Goal: Task Accomplishment & Management: Manage account settings

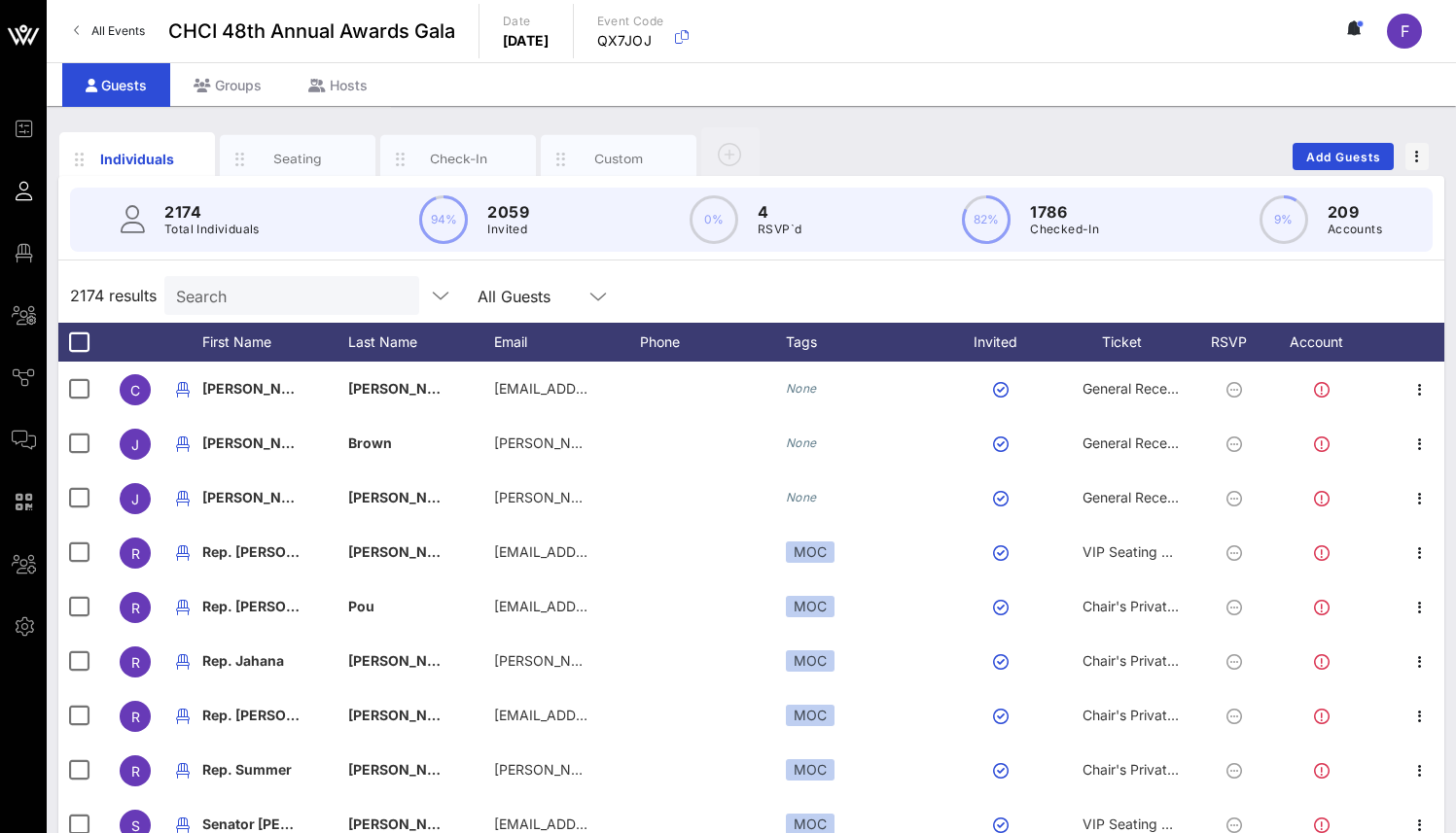
click at [233, 305] on input "Search" at bounding box center [289, 295] width 228 height 25
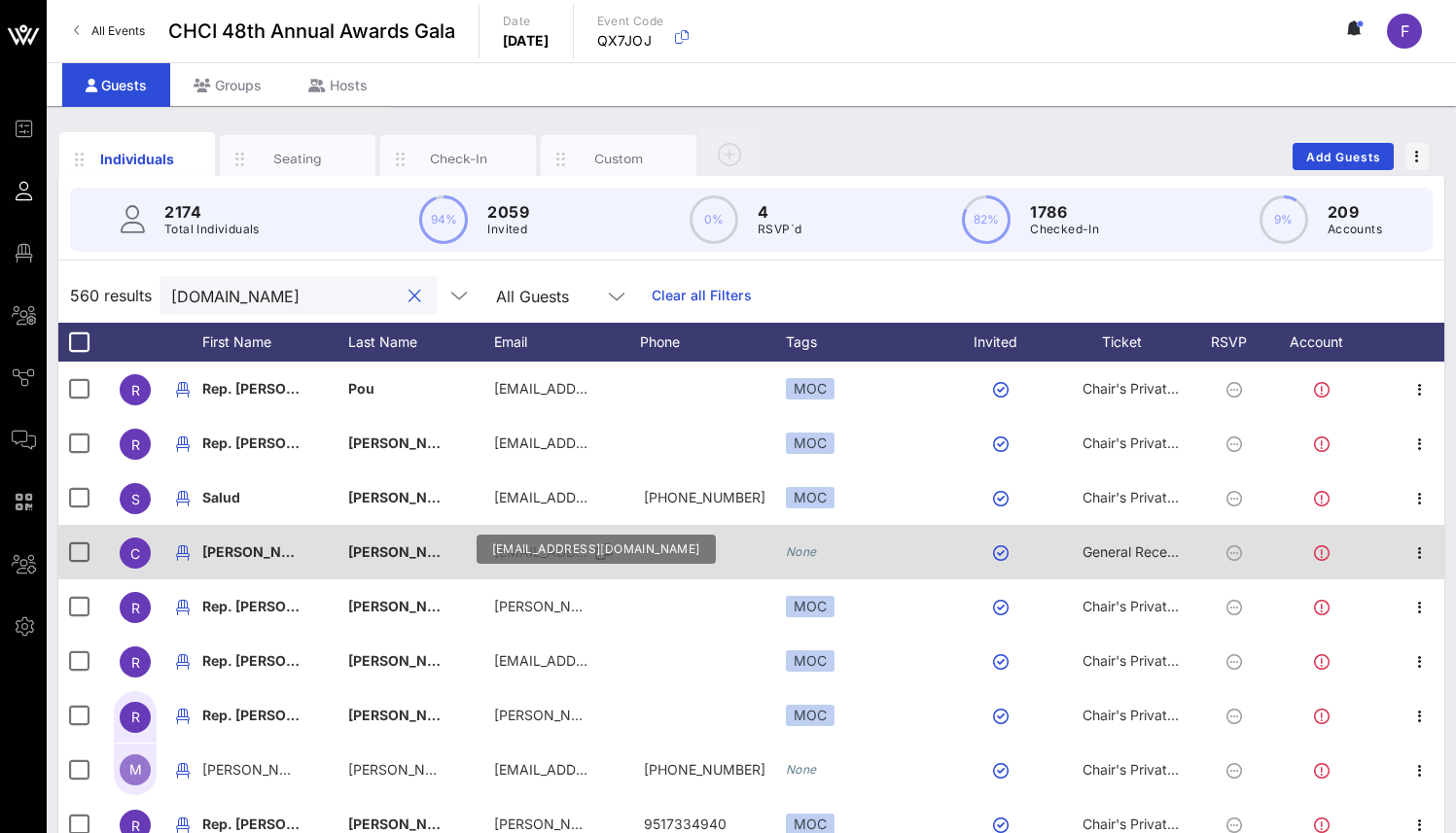
type input "[DOMAIN_NAME]"
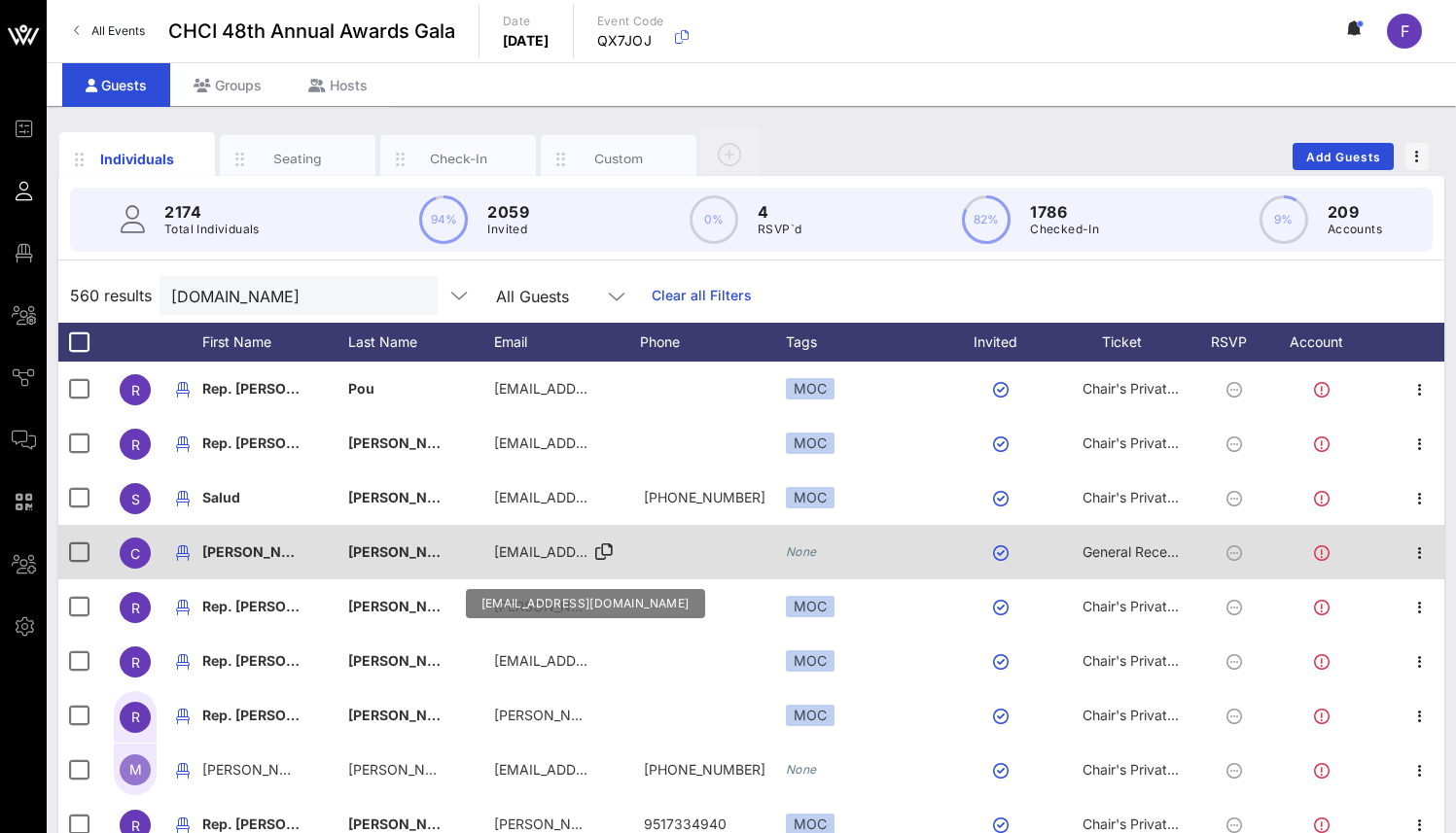
click at [546, 576] on div "[EMAIL_ADDRESS][DOMAIN_NAME]" at bounding box center [542, 552] width 97 height 55
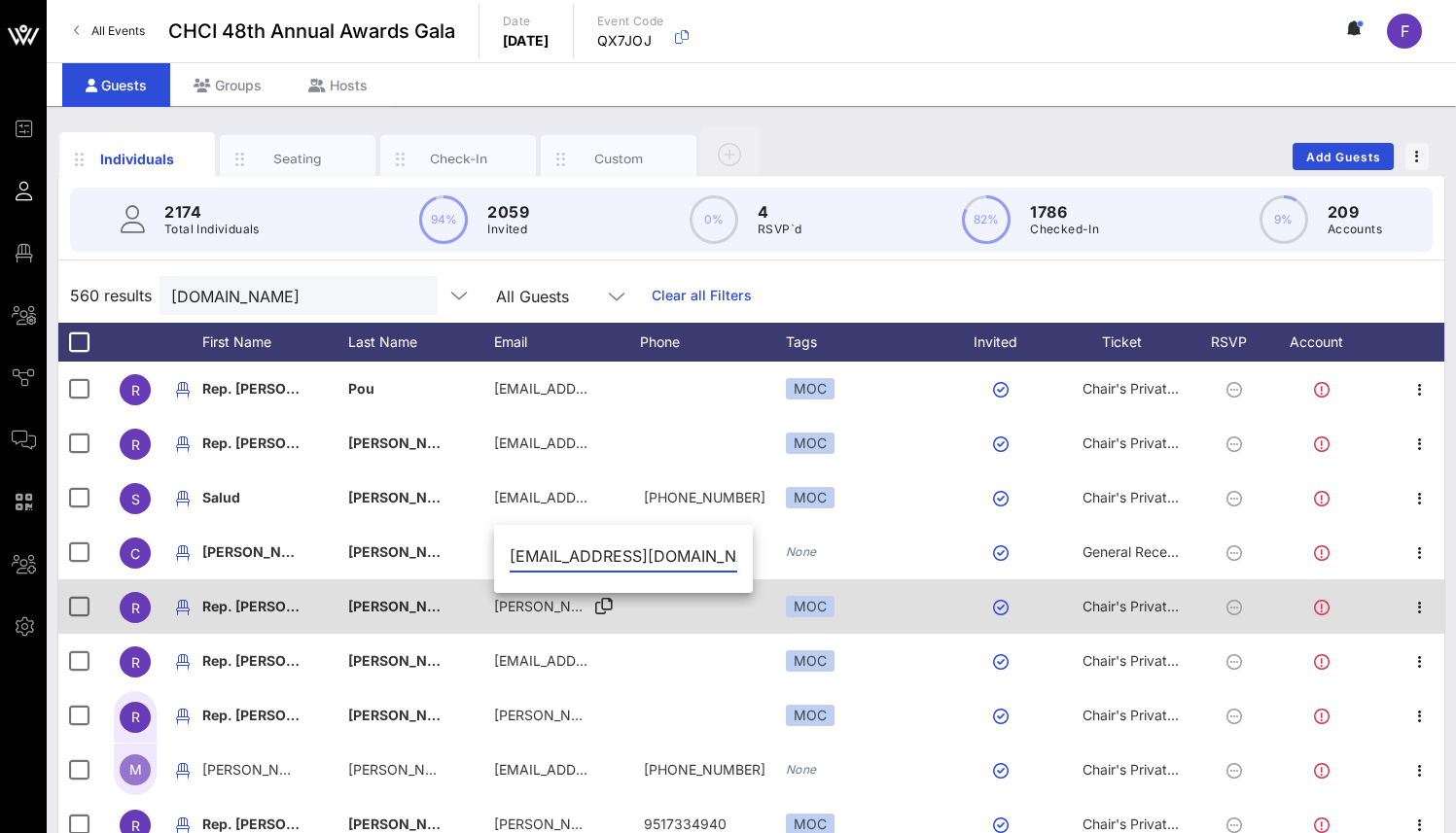
scroll to position [0, 40]
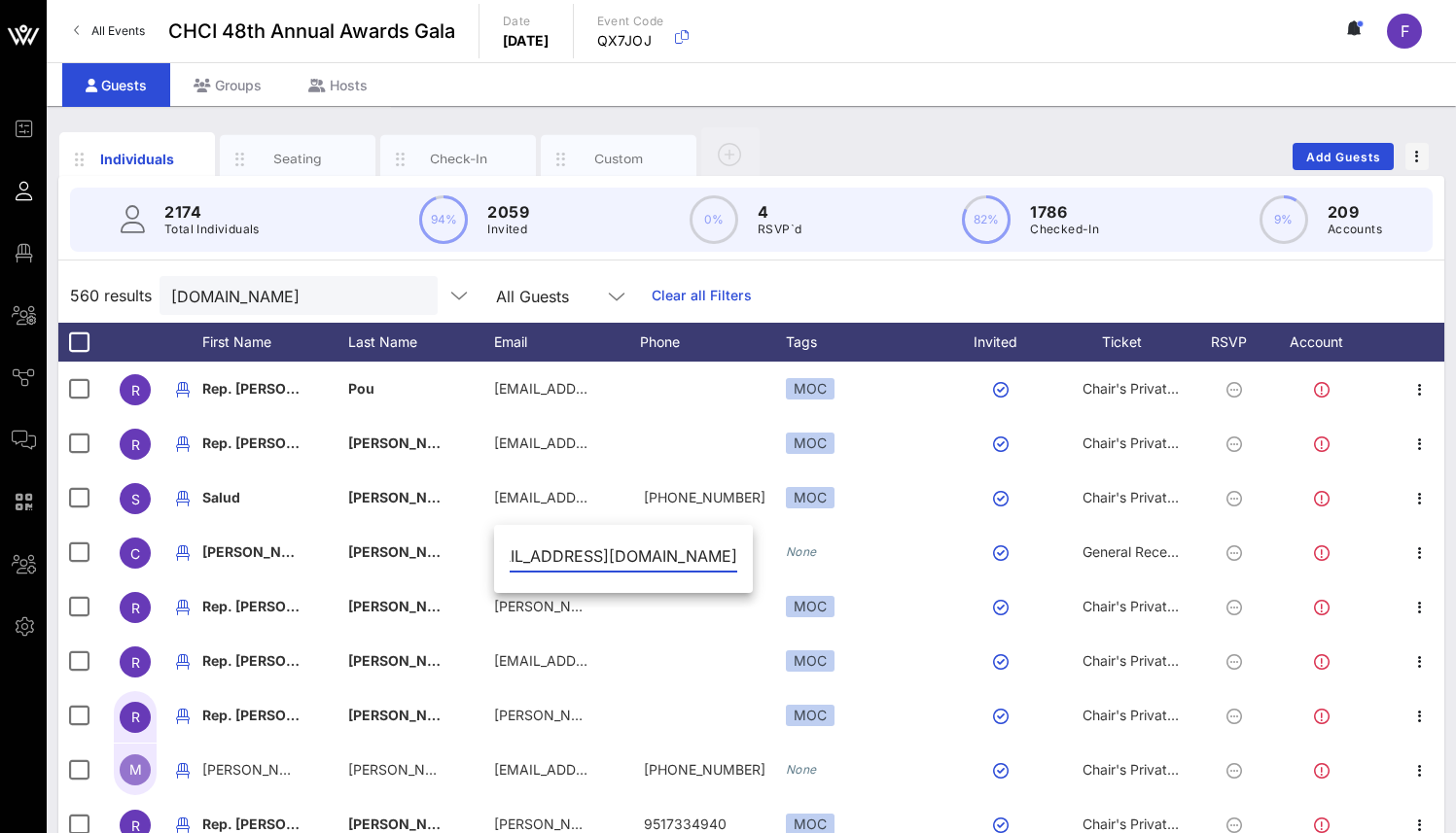
click at [797, 283] on div "560 results [DOMAIN_NAME] All Guests Clear all Filters" at bounding box center [750, 295] width 1386 height 55
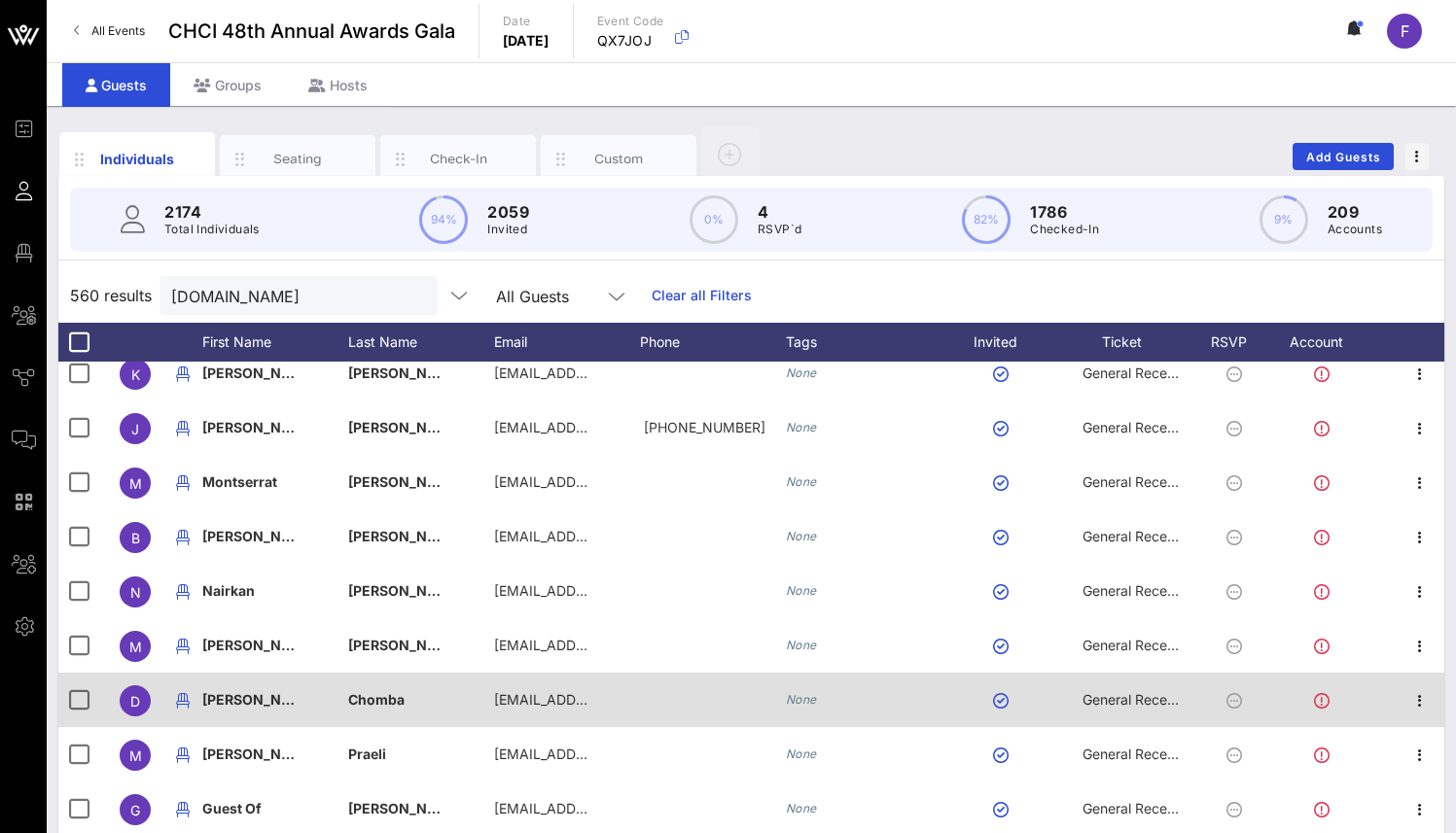
scroll to position [132, 0]
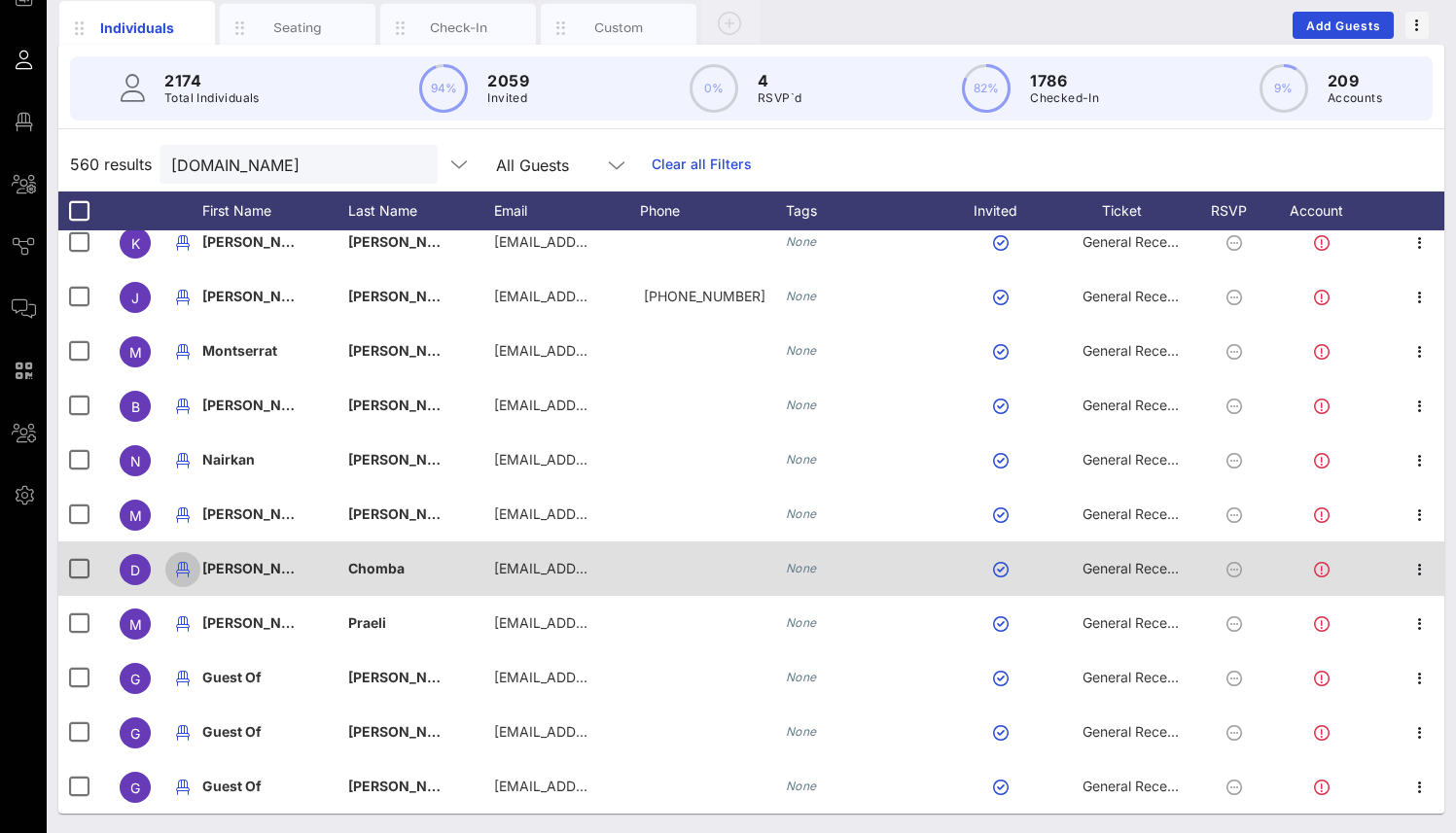
click at [180, 571] on icon "button" at bounding box center [183, 569] width 23 height 23
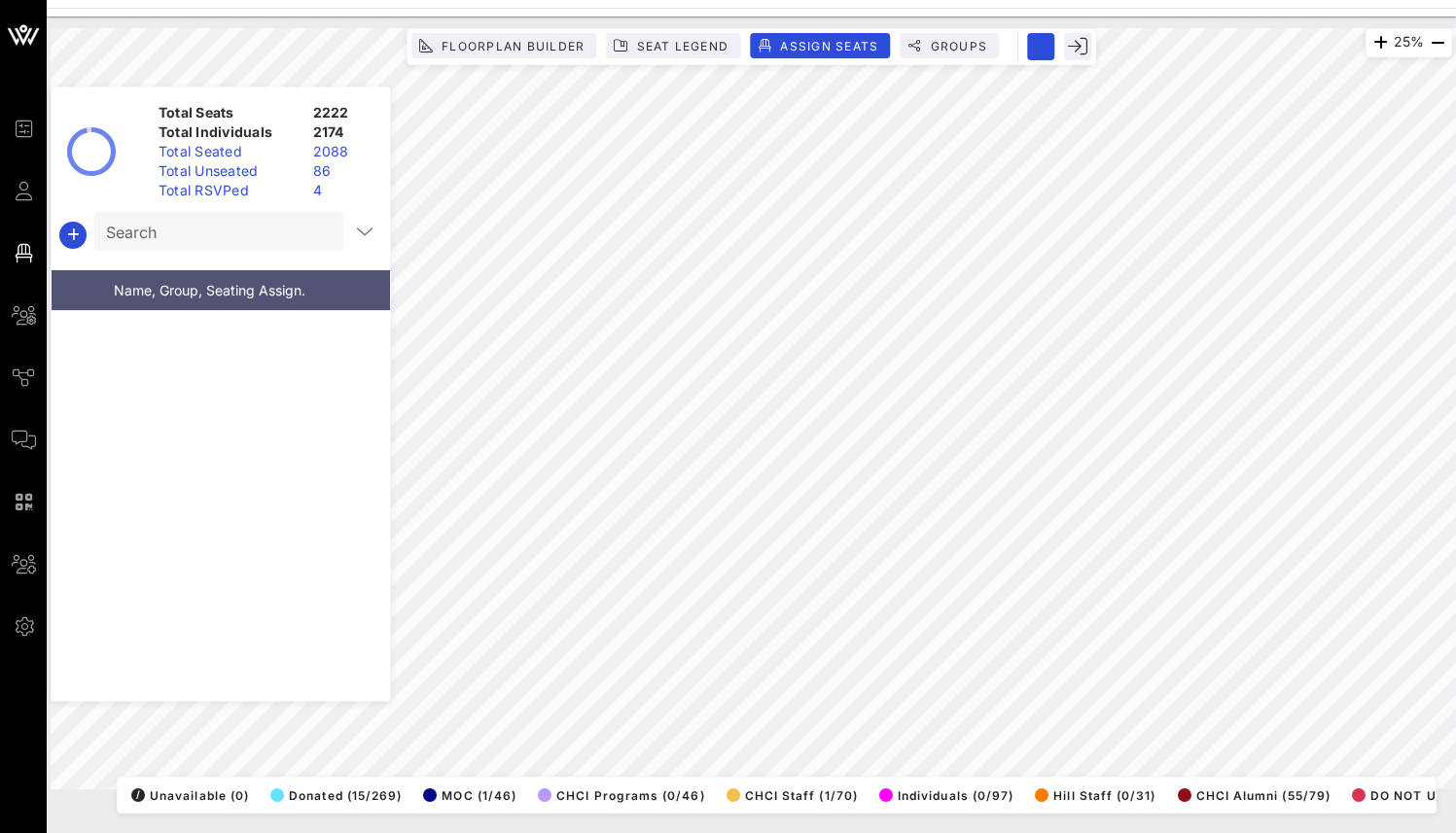
scroll to position [146531, 0]
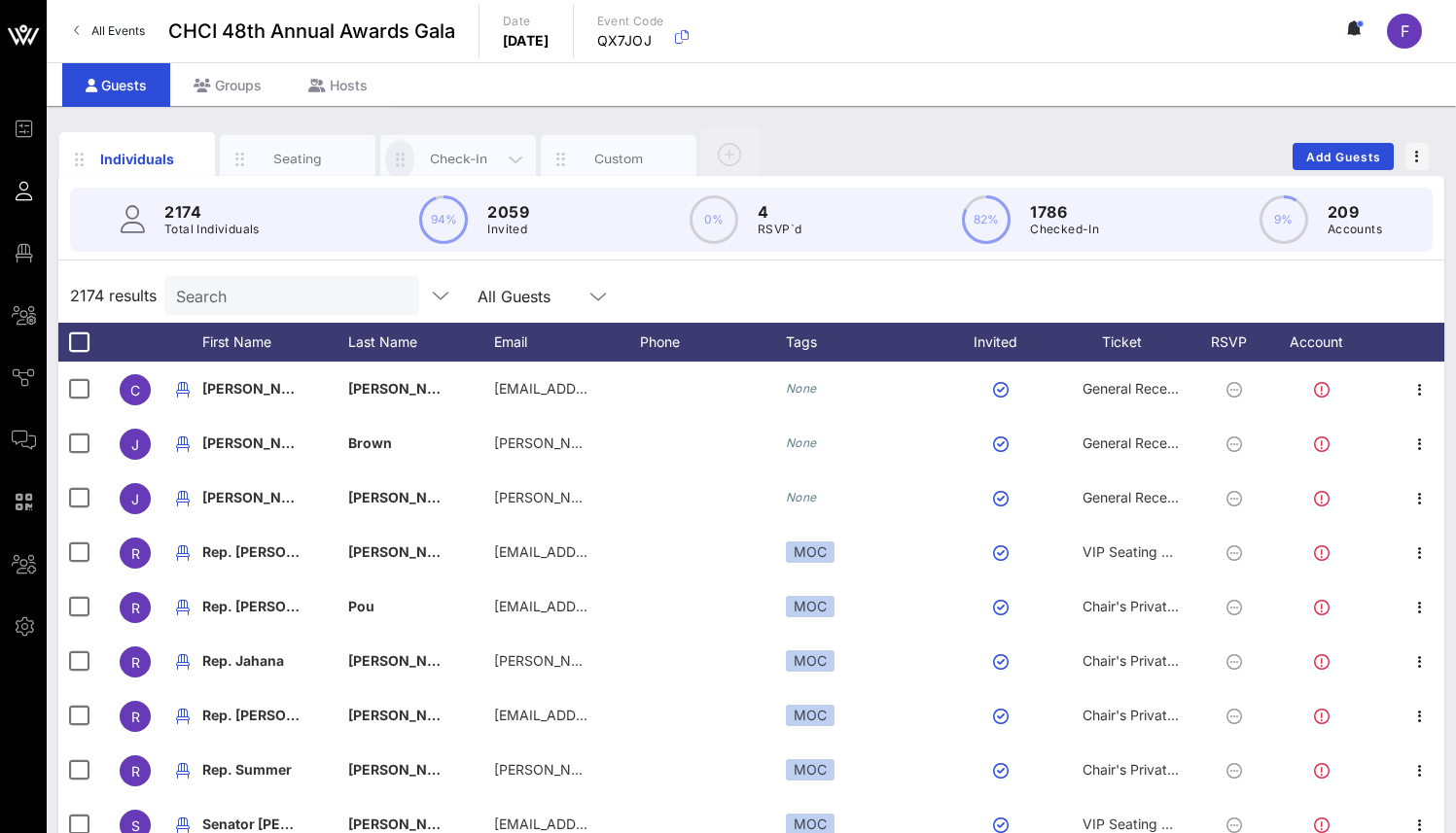
click at [407, 173] on button "button" at bounding box center [399, 159] width 29 height 42
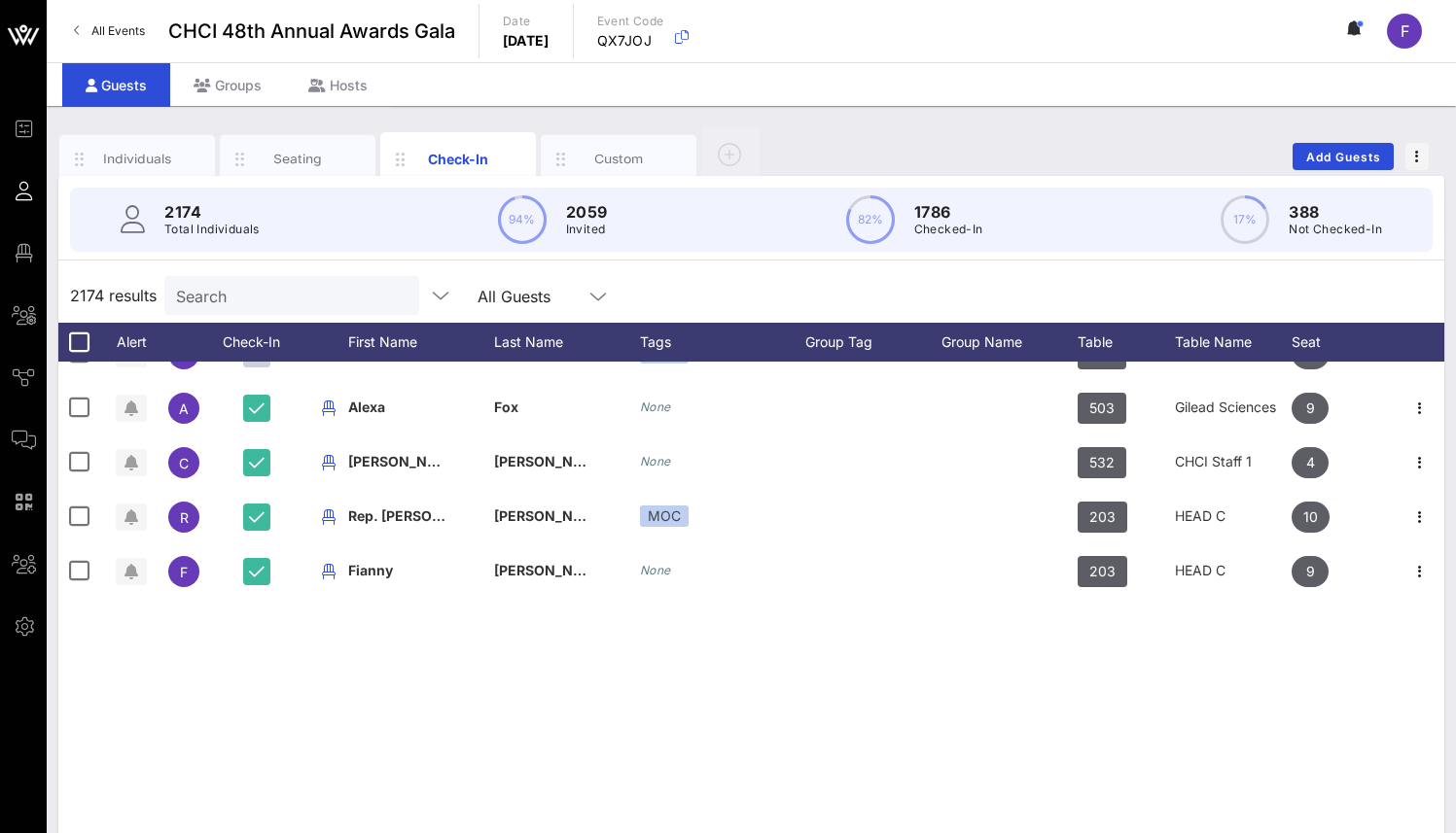
scroll to position [0, 8]
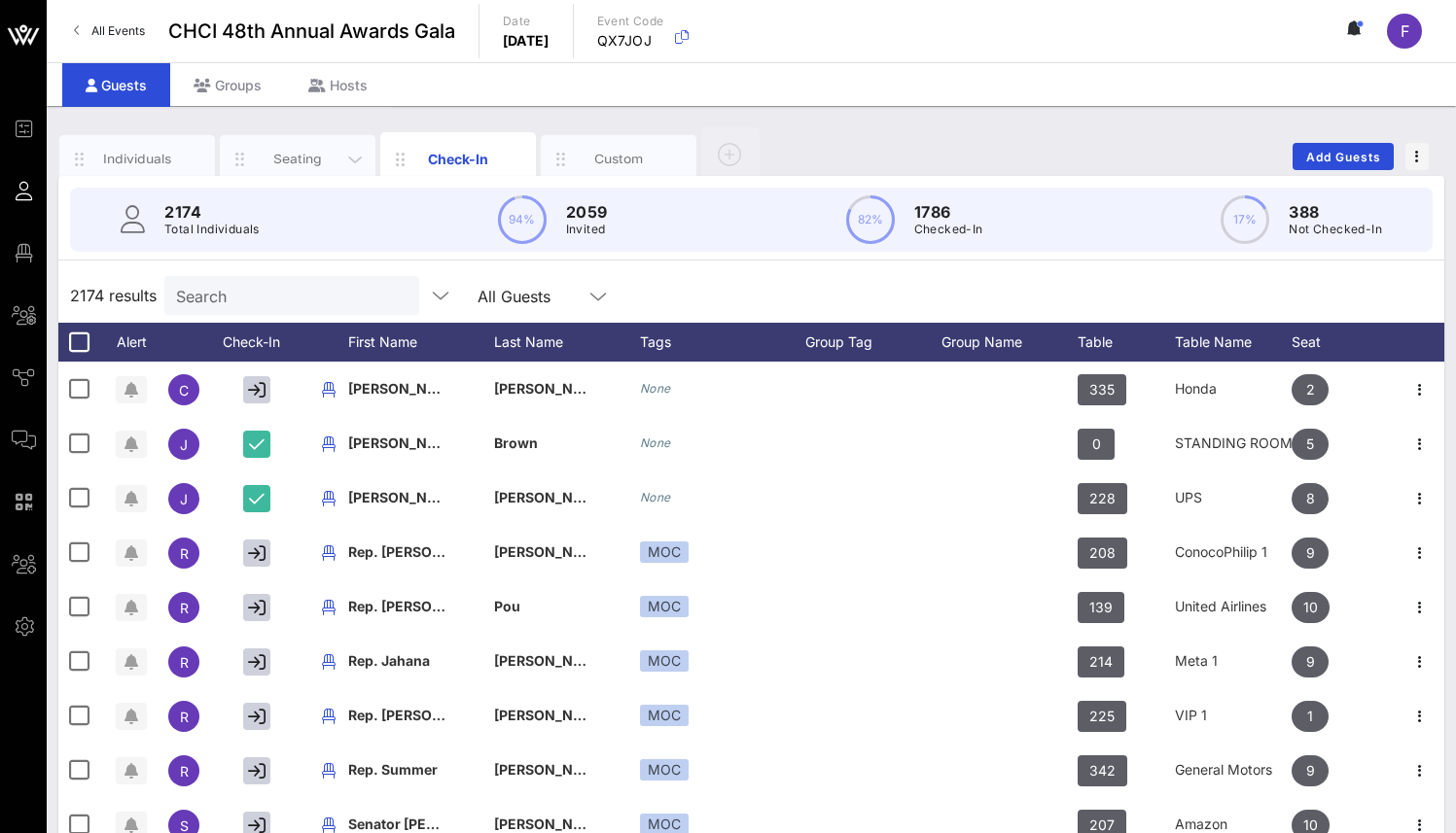
click at [314, 154] on div "Seating" at bounding box center [297, 159] width 87 height 19
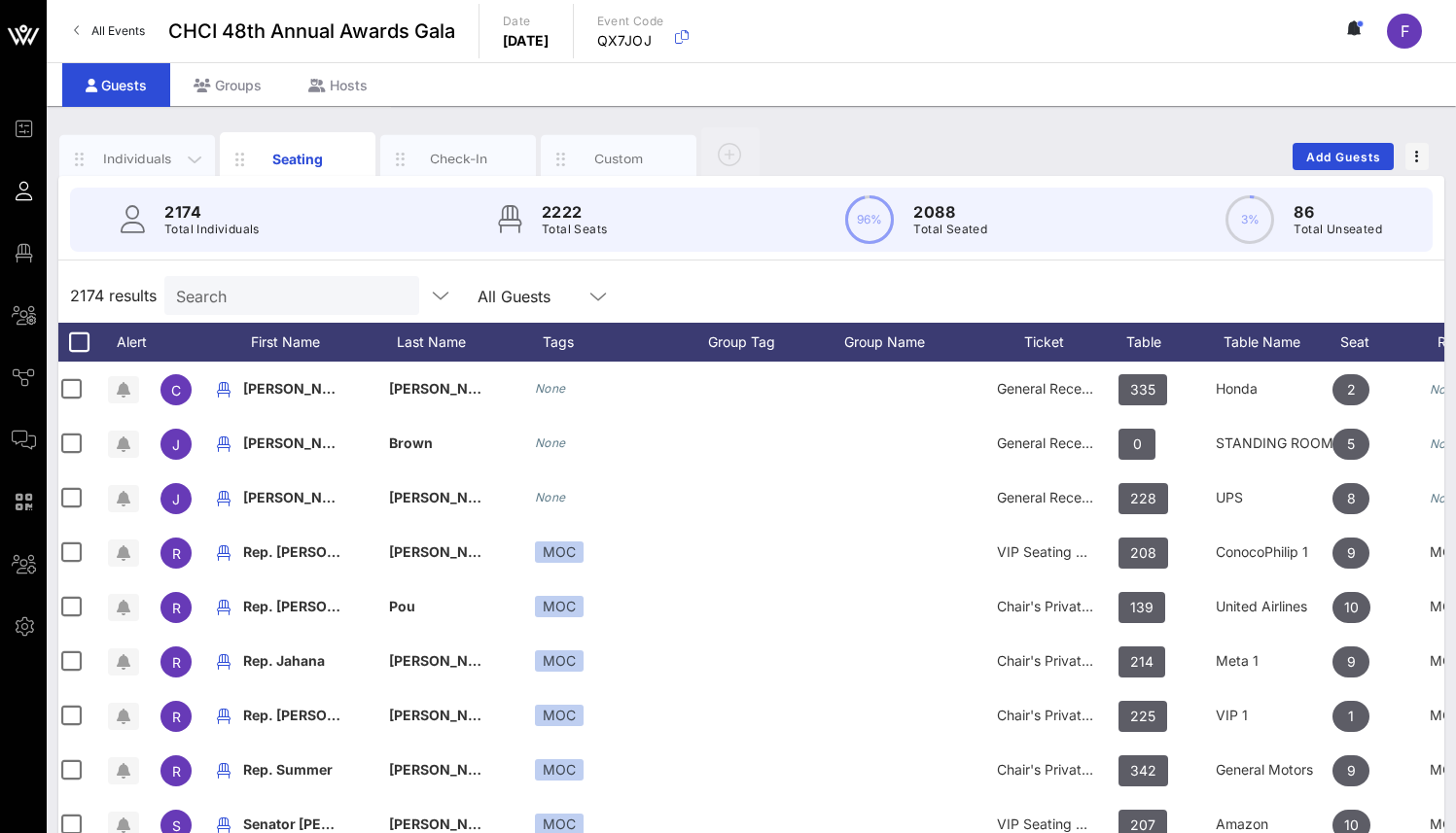
click at [108, 170] on div "Individuals" at bounding box center [137, 159] width 156 height 49
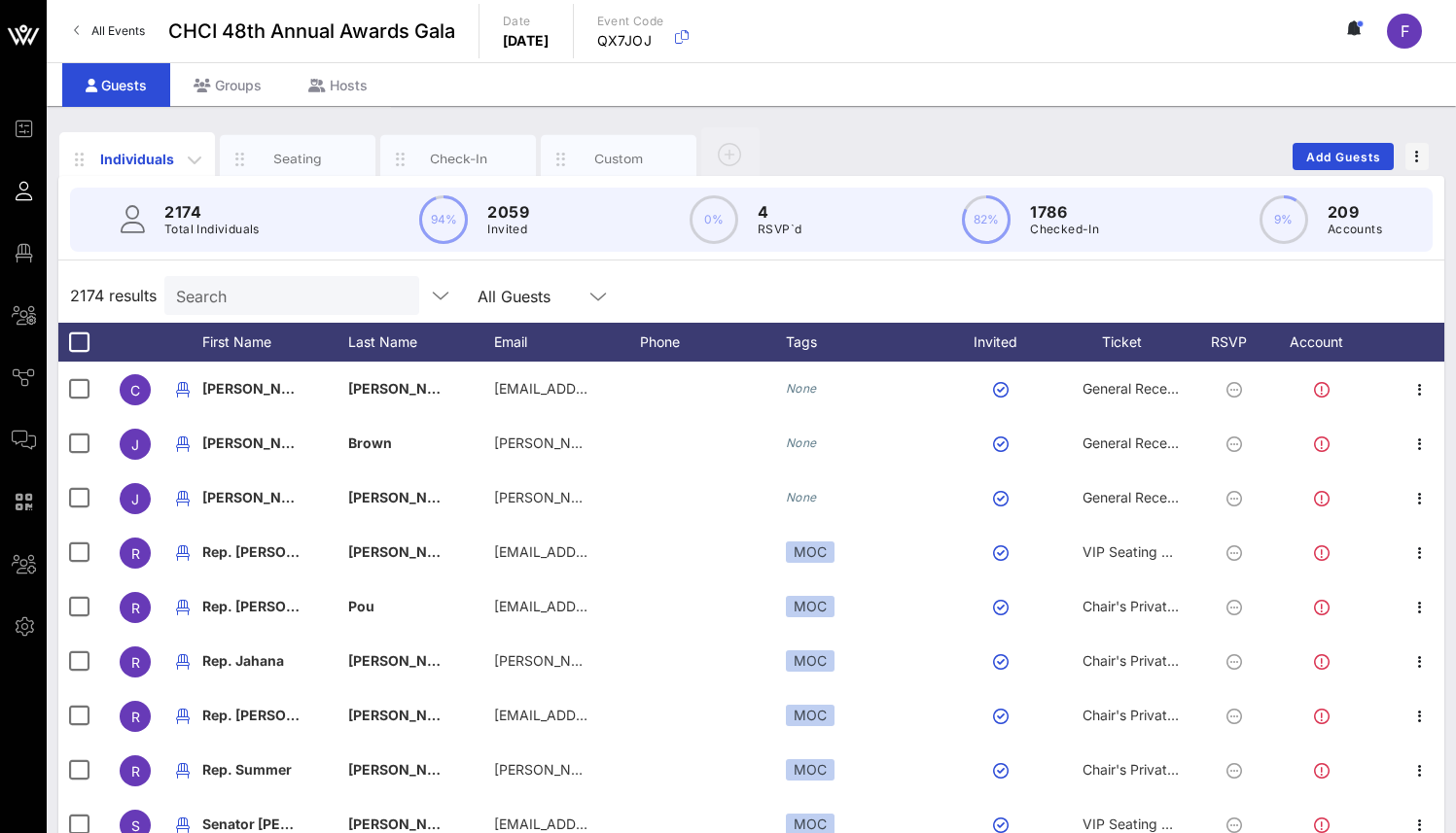
scroll to position [0, 0]
